Goal: Task Accomplishment & Management: Manage account settings

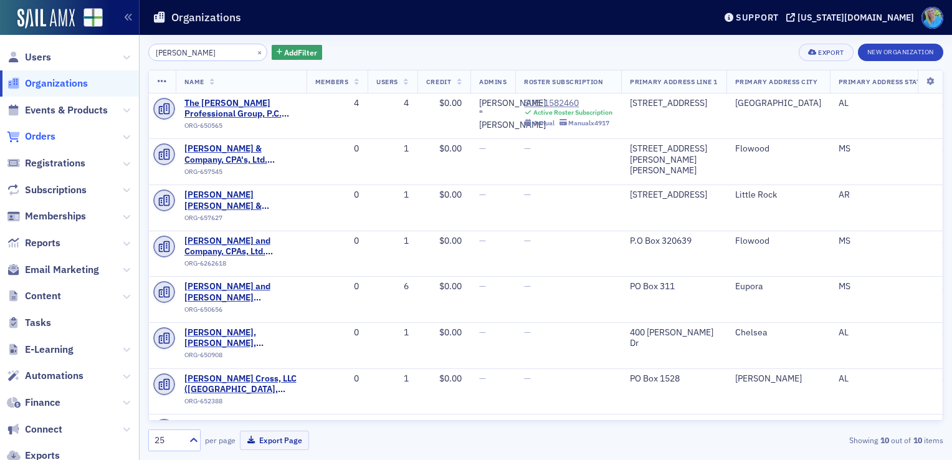
click at [51, 133] on span "Orders" at bounding box center [40, 137] width 31 height 14
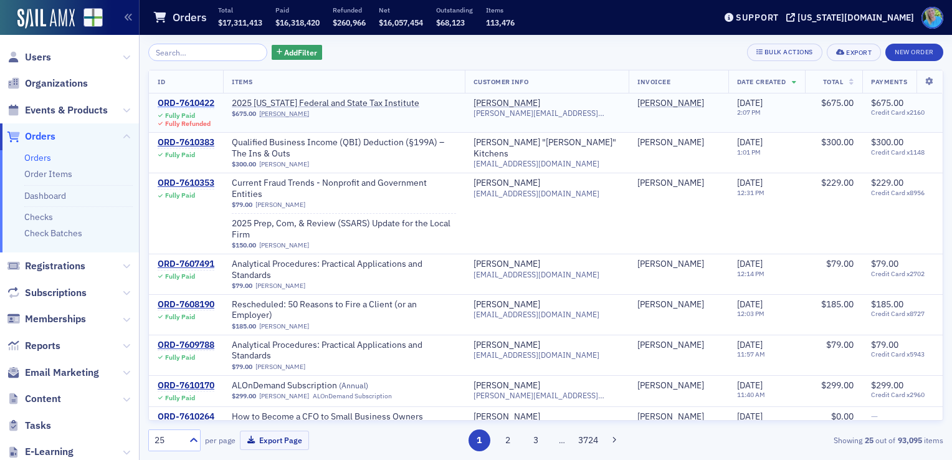
click at [199, 101] on div "ORD-7610422" at bounding box center [186, 103] width 57 height 11
click at [44, 113] on span "Events & Products" at bounding box center [66, 110] width 83 height 14
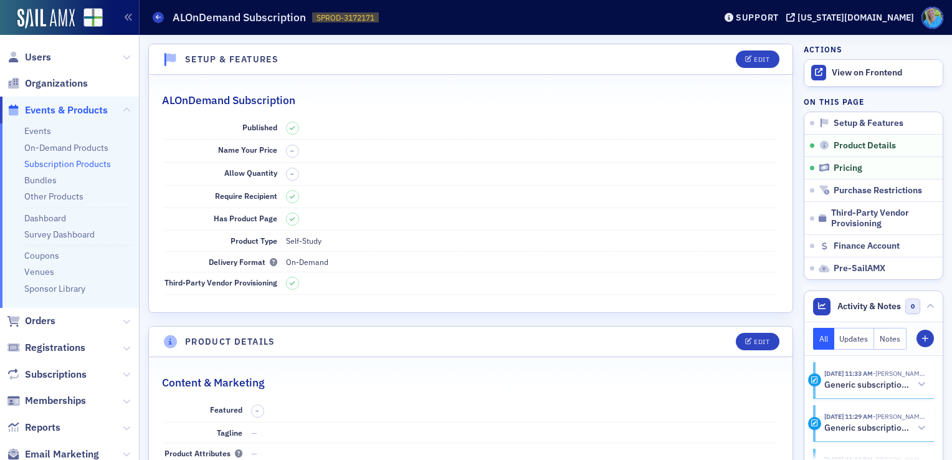
scroll to position [374, 0]
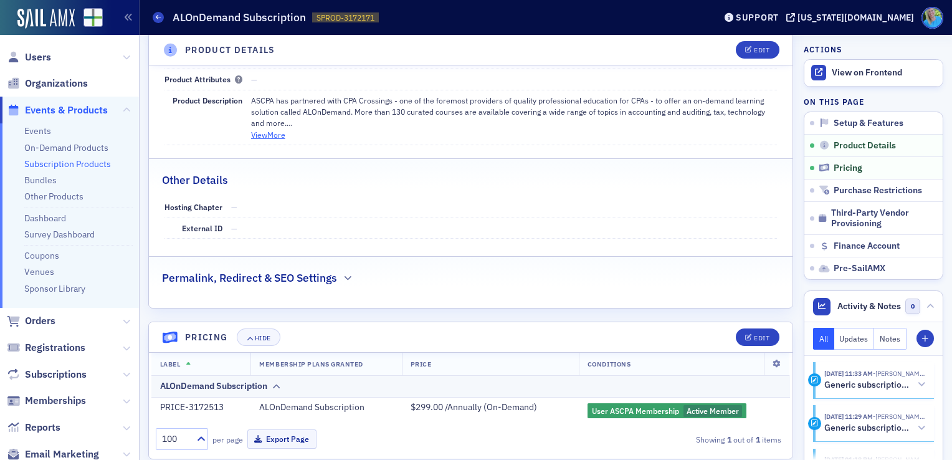
click at [281, 129] on button "View More" at bounding box center [268, 134] width 34 height 11
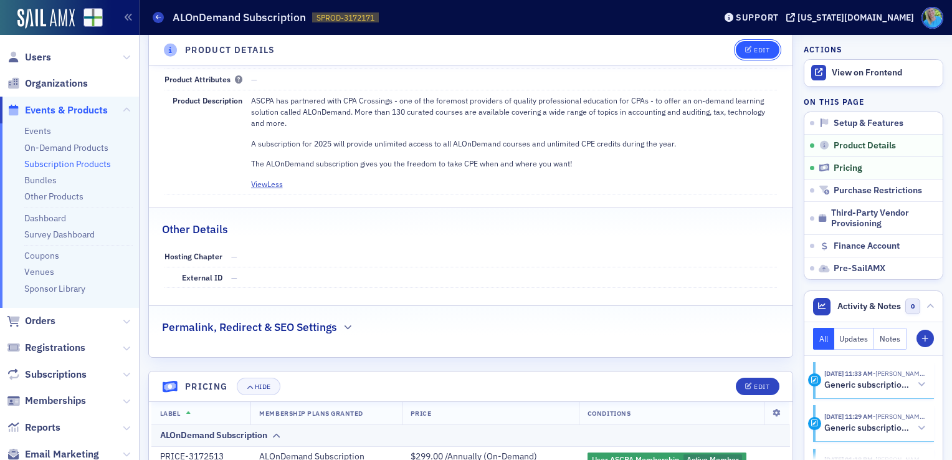
click at [754, 50] on div "Edit" at bounding box center [762, 50] width 16 height 7
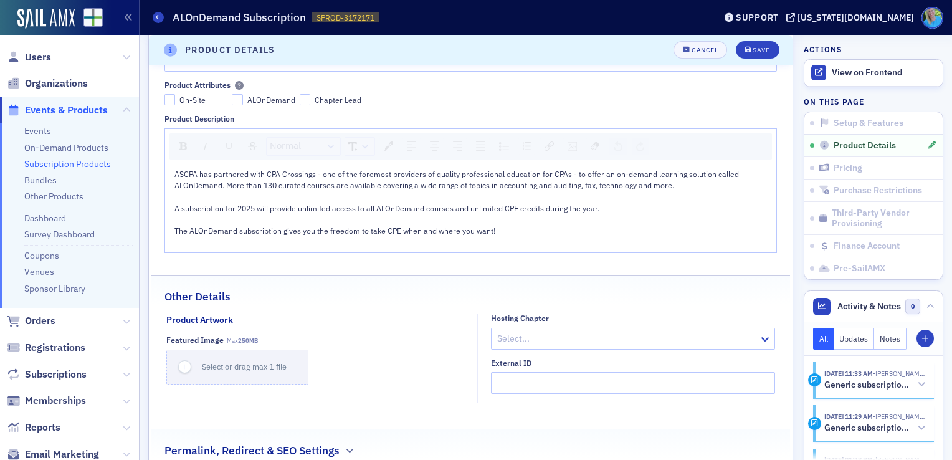
scroll to position [406, 0]
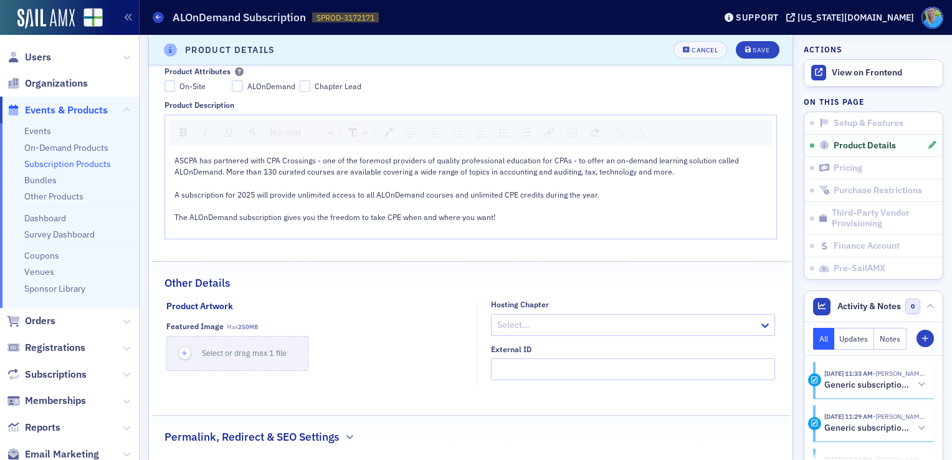
click at [506, 211] on div "The ALOnDemand subscription gives you the freedom to take CPE when and where yo…" at bounding box center [471, 216] width 594 height 11
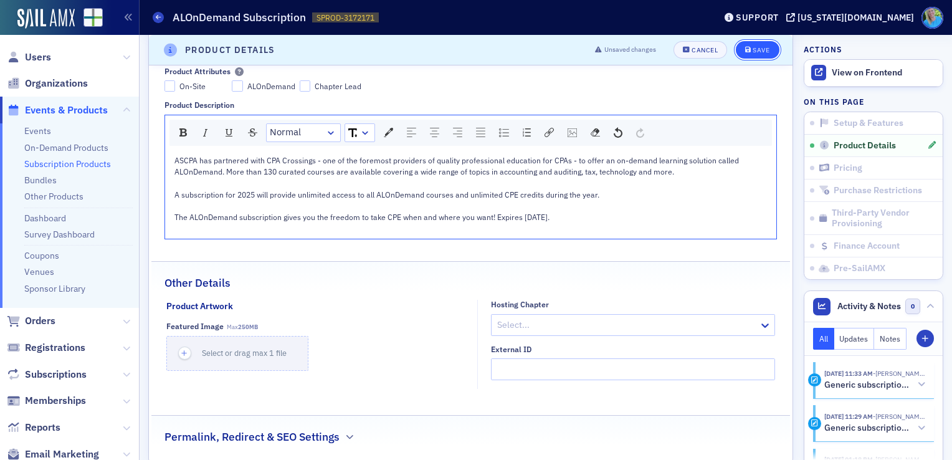
click at [738, 53] on button "Save" at bounding box center [757, 49] width 43 height 17
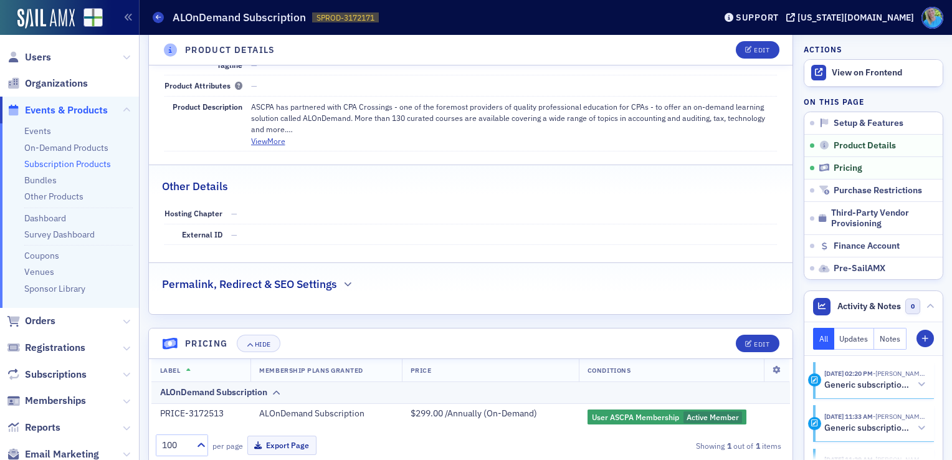
scroll to position [282, 0]
